Goal: Task Accomplishment & Management: Use online tool/utility

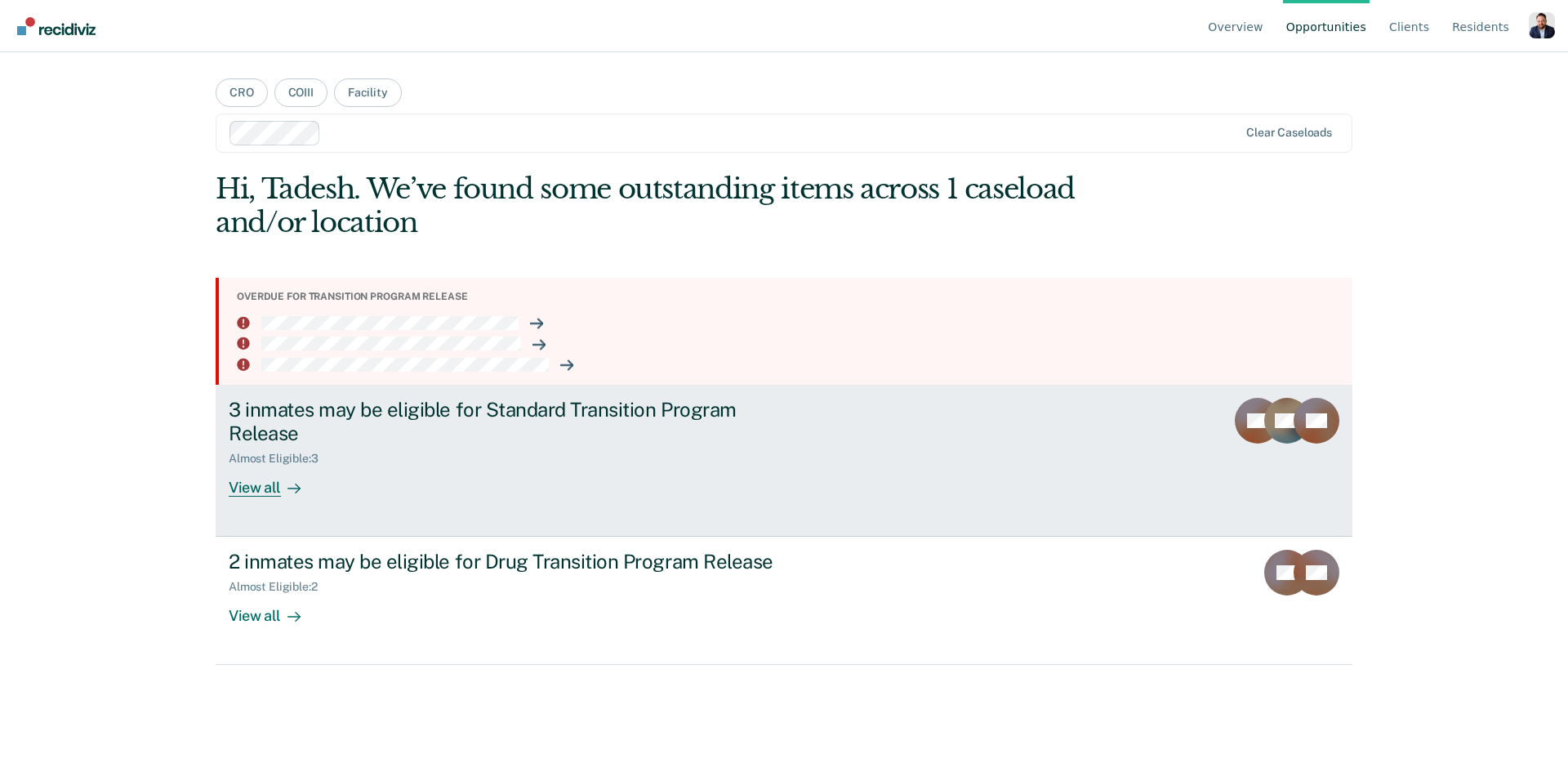
click at [367, 467] on div "3 inmates may be eligible for Standard Transition Program Release Almost Eligib…" at bounding box center [535, 447] width 613 height 99
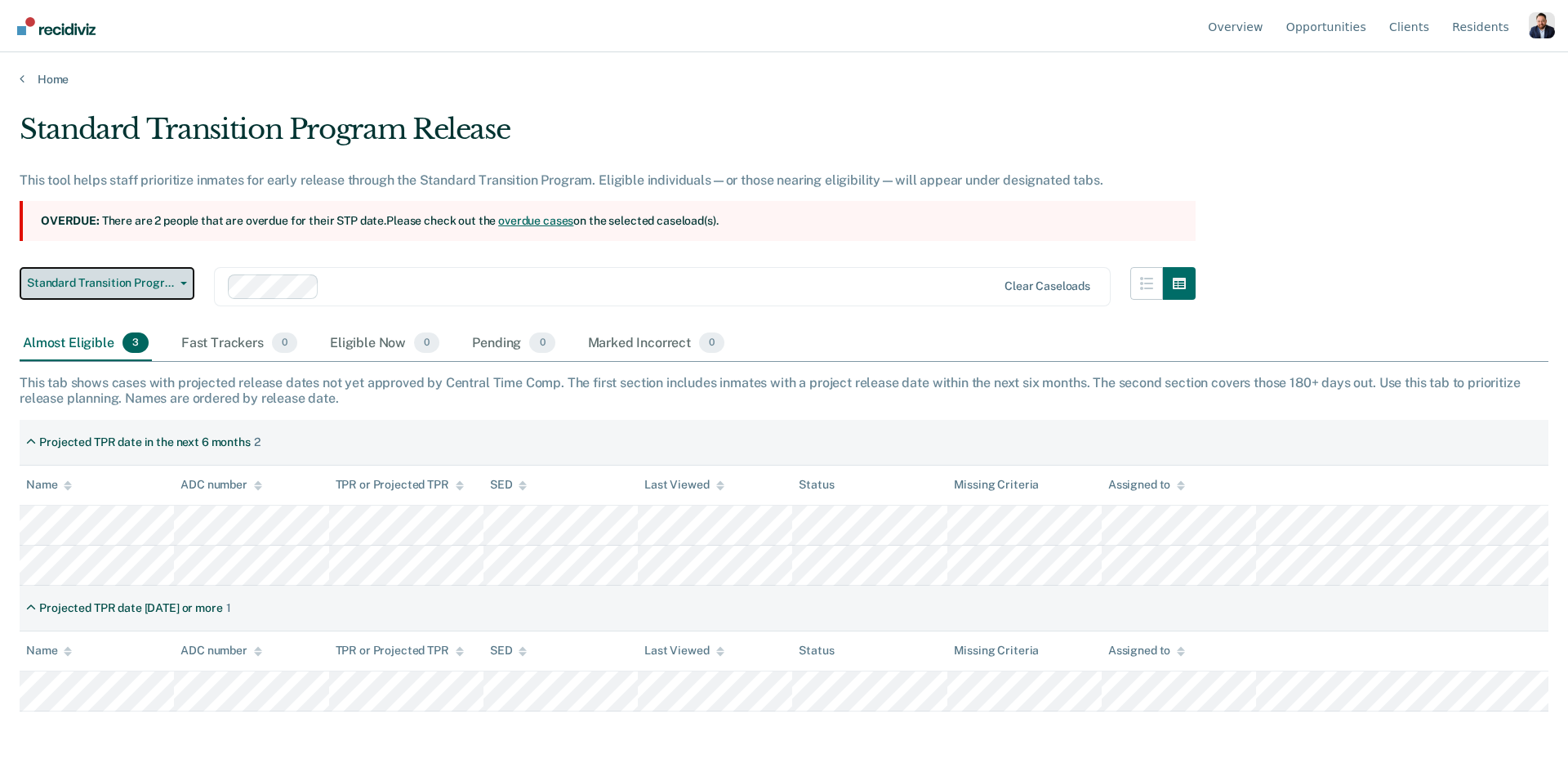
click at [99, 284] on span "Standard Transition Program Release" at bounding box center [100, 283] width 147 height 14
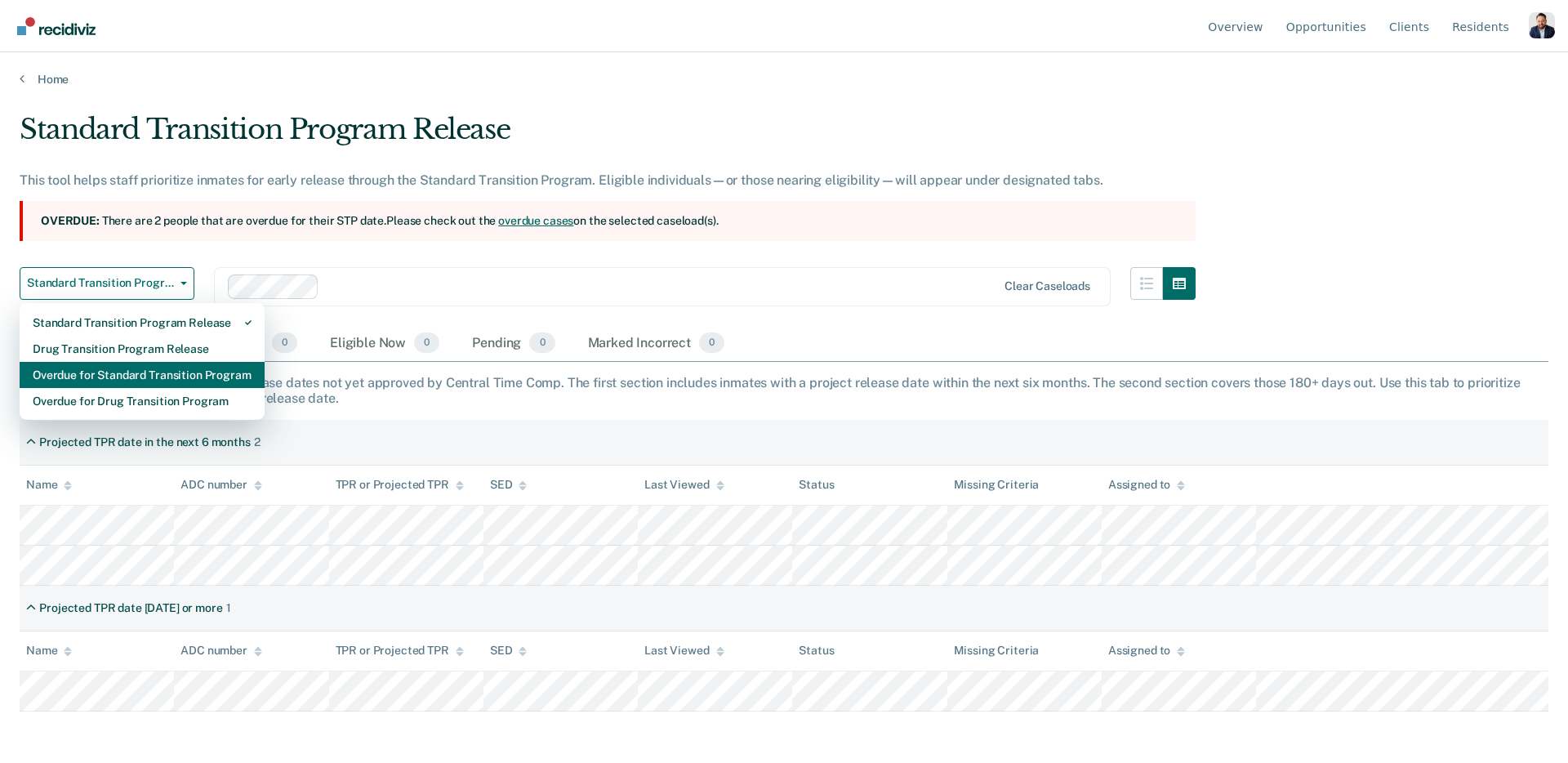
click at [99, 378] on div "Overdue for Standard Transition Program" at bounding box center [141, 374] width 219 height 27
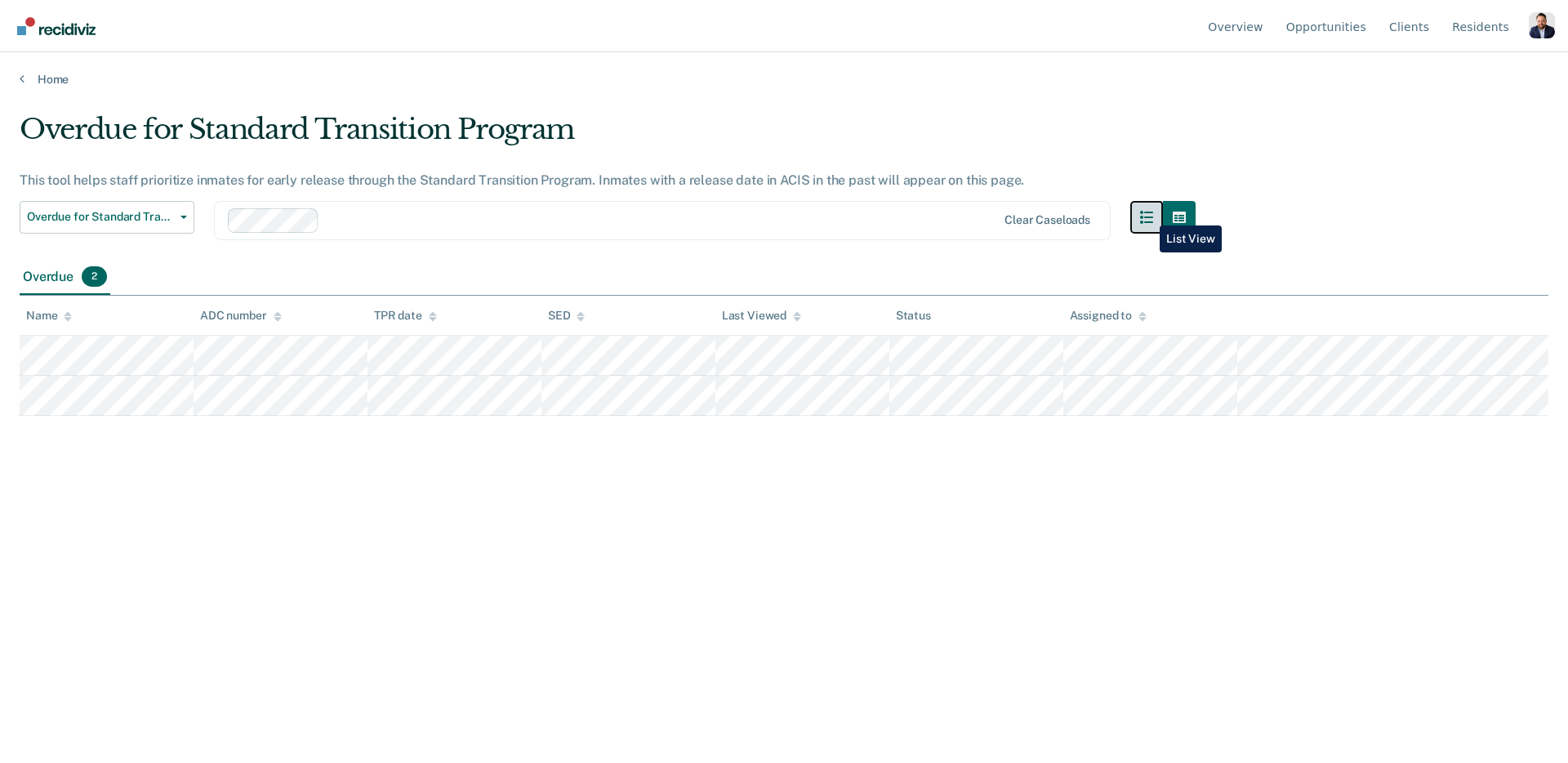
click at [1147, 213] on icon "button" at bounding box center [1146, 217] width 13 height 13
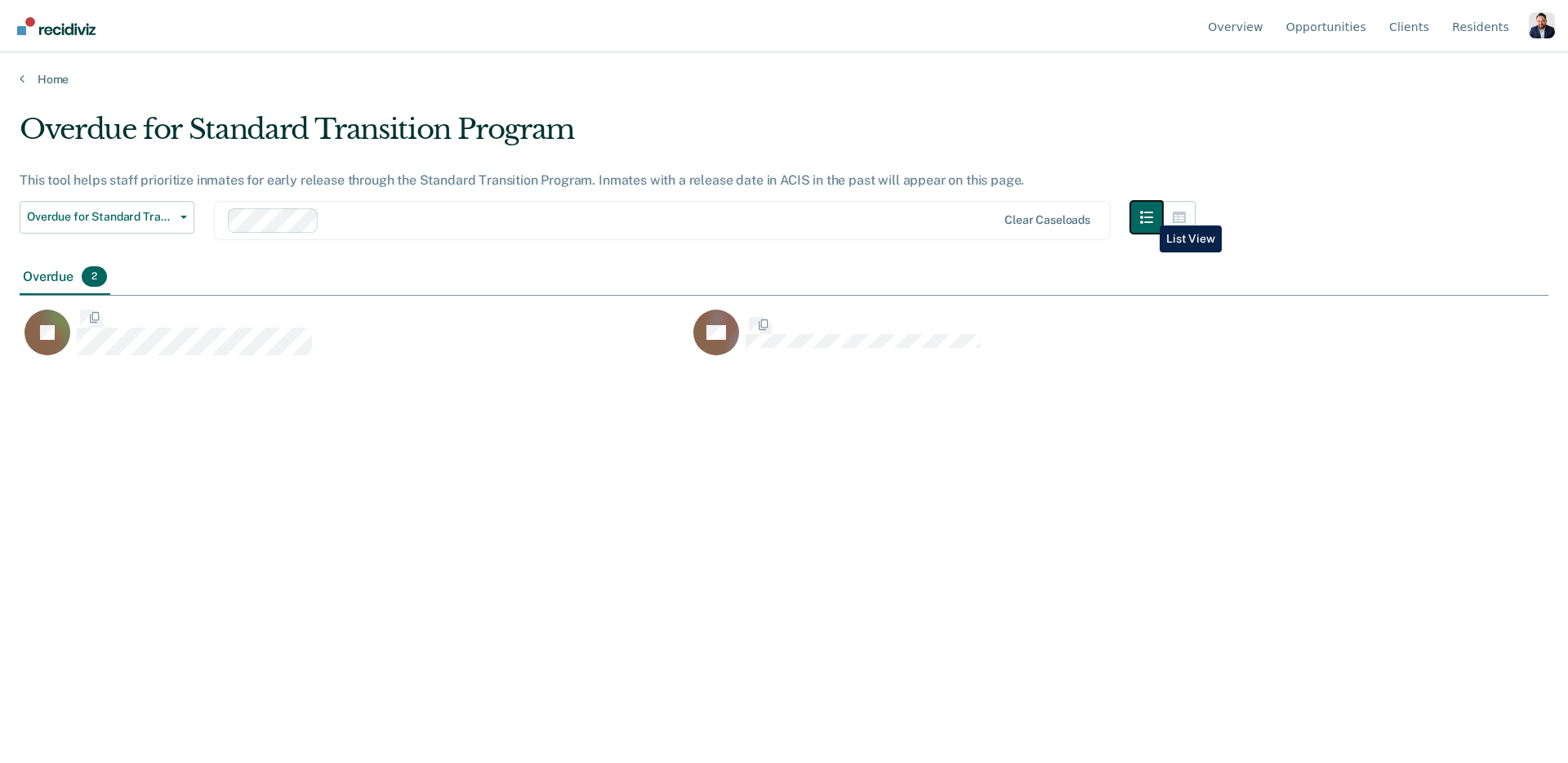
scroll to position [516, 1516]
